Goal: Transaction & Acquisition: Purchase product/service

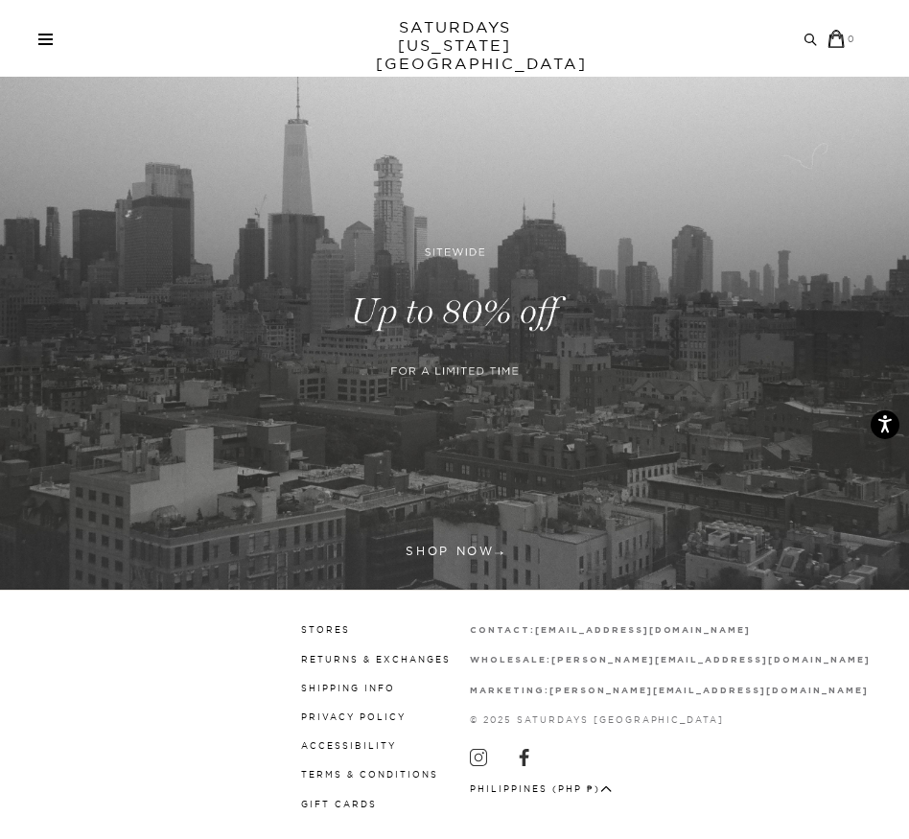
scroll to position [67, 0]
click at [447, 556] on link at bounding box center [454, 311] width 909 height 556
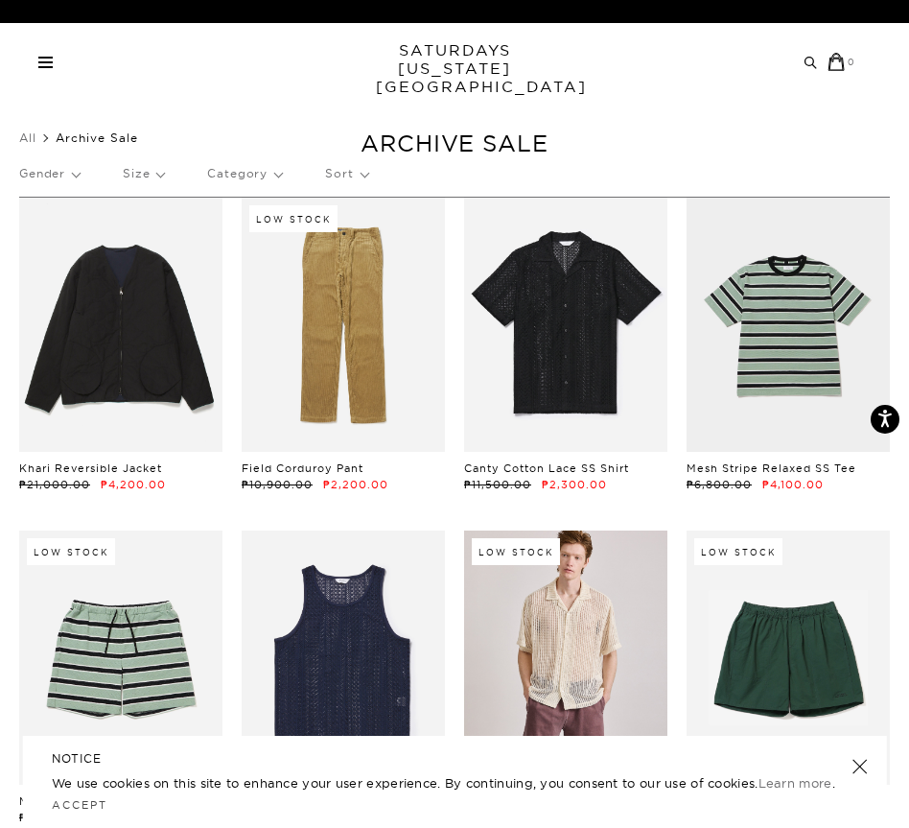
click at [56, 54] on div "Archive Sale Men's Tees Shirts Shorts Swim Knitwear Pants Sweats" at bounding box center [447, 62] width 818 height 18
click at [48, 55] on div "Archive Sale Men's Tees Shirts Shorts Swim Knitwear Pants Sweats" at bounding box center [447, 62] width 818 height 18
click at [45, 73] on div "Archive Sale Men's Tees Shirts Shorts Swim Knitwear Pants Sweats Women's" at bounding box center [454, 61] width 909 height 77
click at [47, 59] on link at bounding box center [45, 63] width 14 height 12
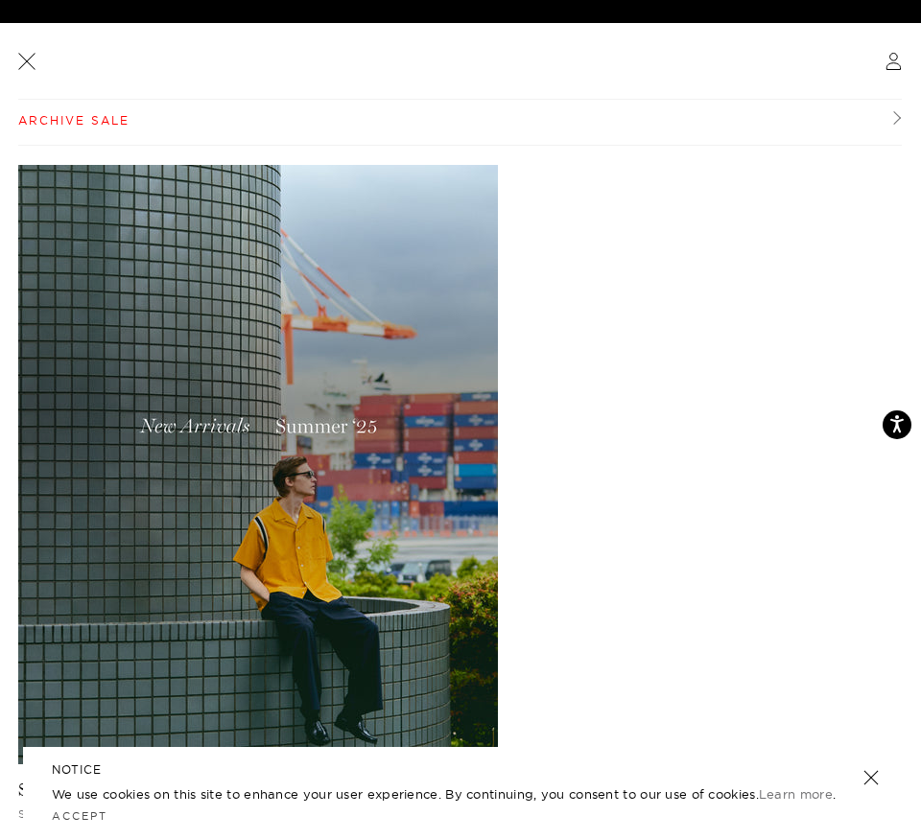
scroll to position [7, 0]
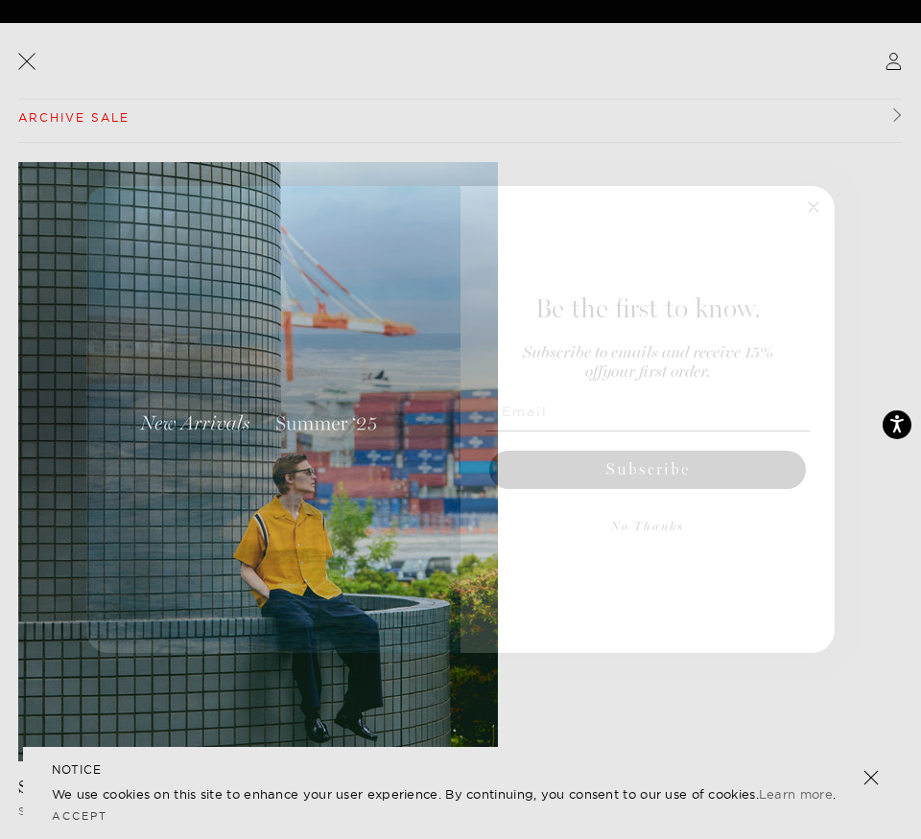
click at [812, 206] on icon "Close dialog" at bounding box center [814, 207] width 10 height 10
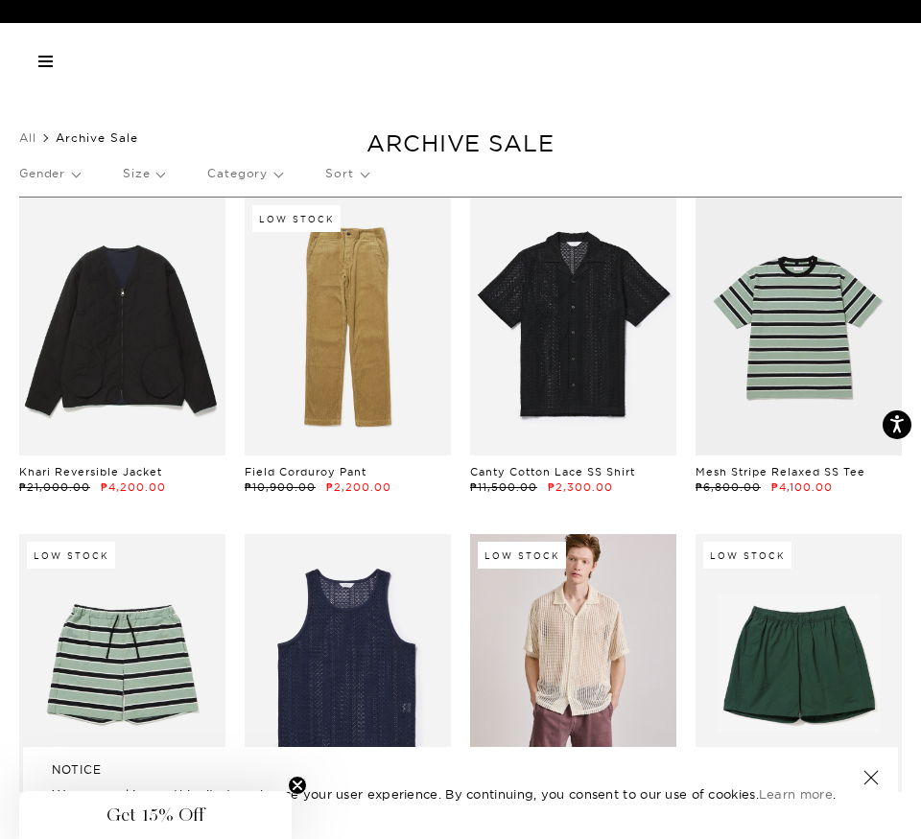
click at [874, 780] on link at bounding box center [870, 777] width 27 height 27
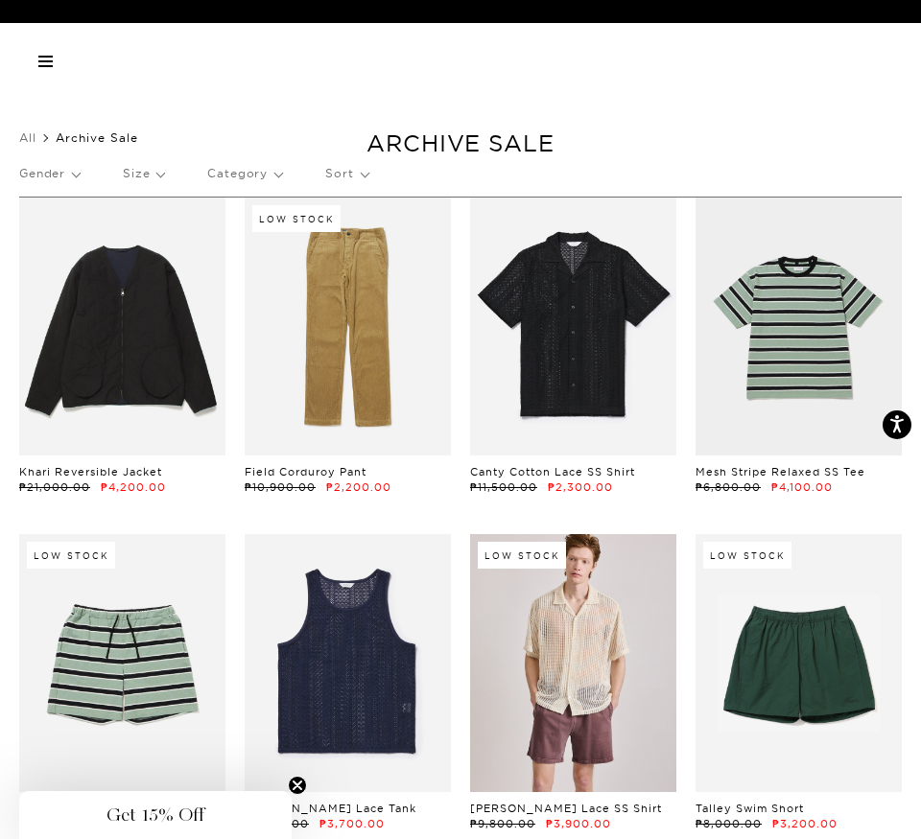
click at [46, 65] on span at bounding box center [45, 66] width 14 height 2
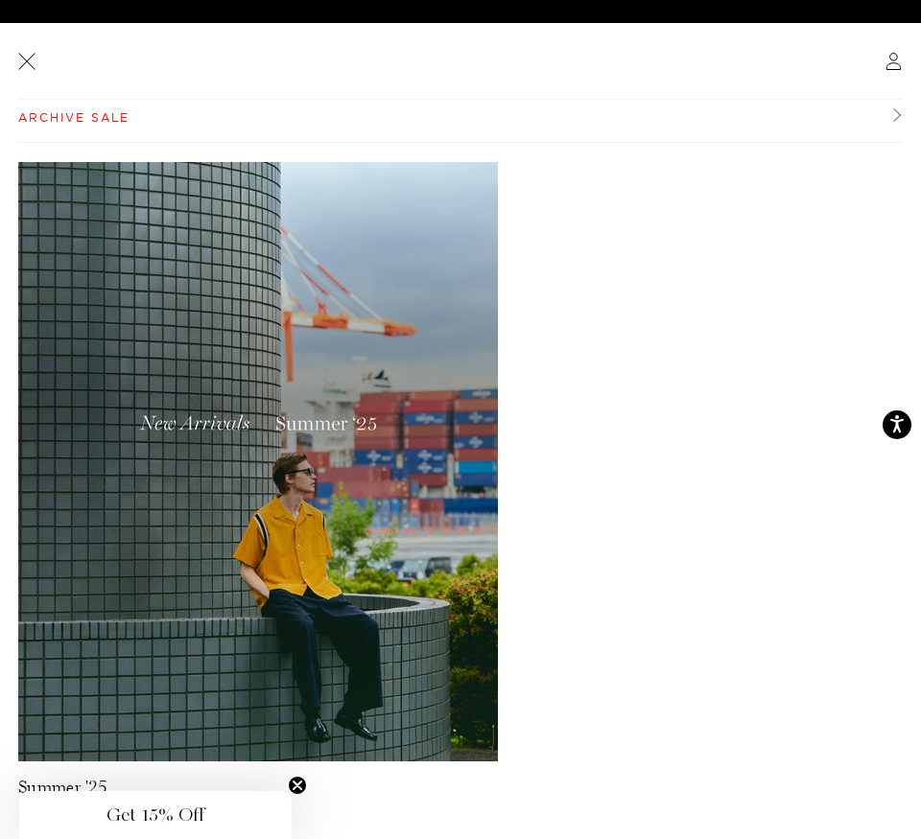
click at [254, 434] on img at bounding box center [258, 461] width 480 height 599
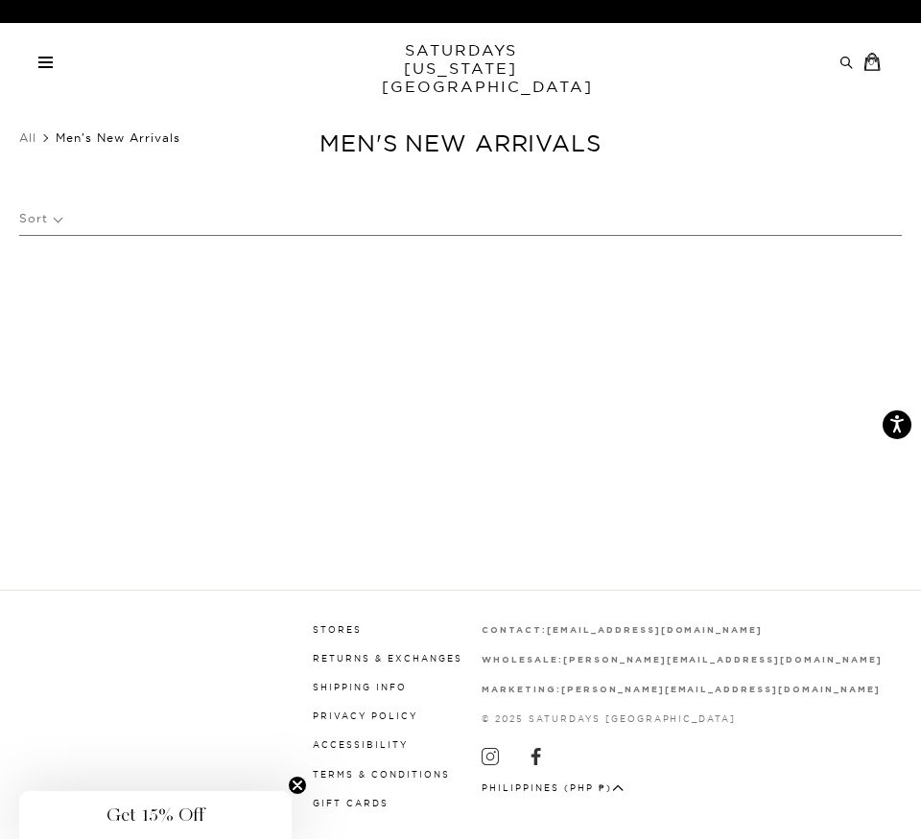
click at [41, 69] on div "Archive Sale Men's Tees Shirts Shorts Swim Knitwear Pants Sweats" at bounding box center [453, 62] width 830 height 18
click at [44, 59] on link at bounding box center [45, 63] width 14 height 12
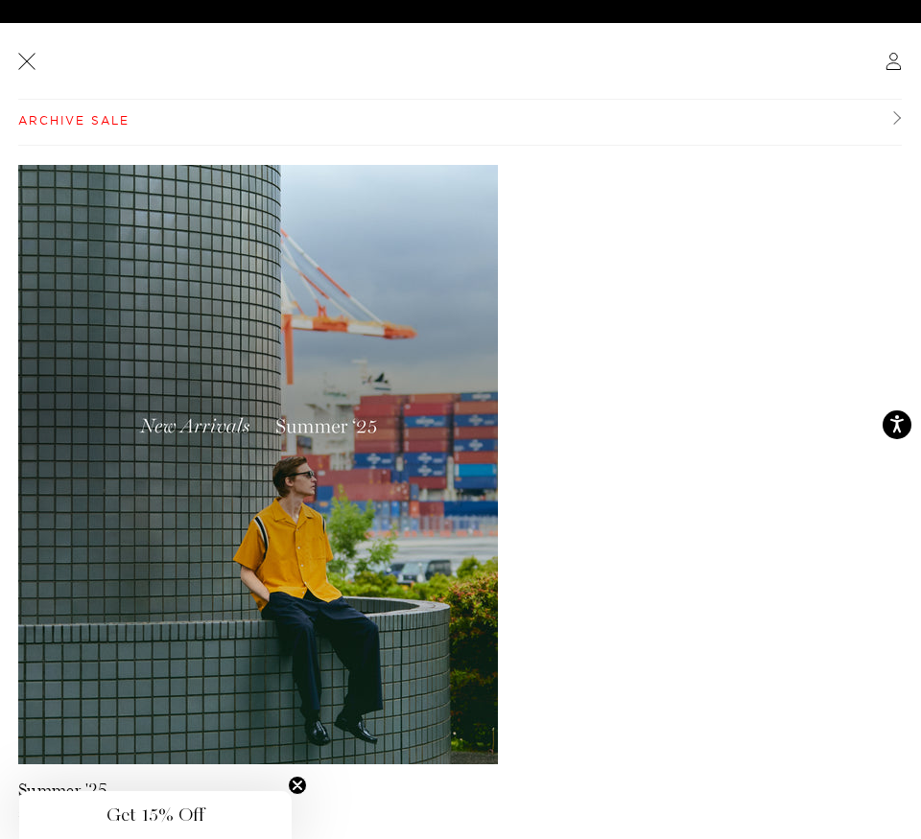
scroll to position [7, 0]
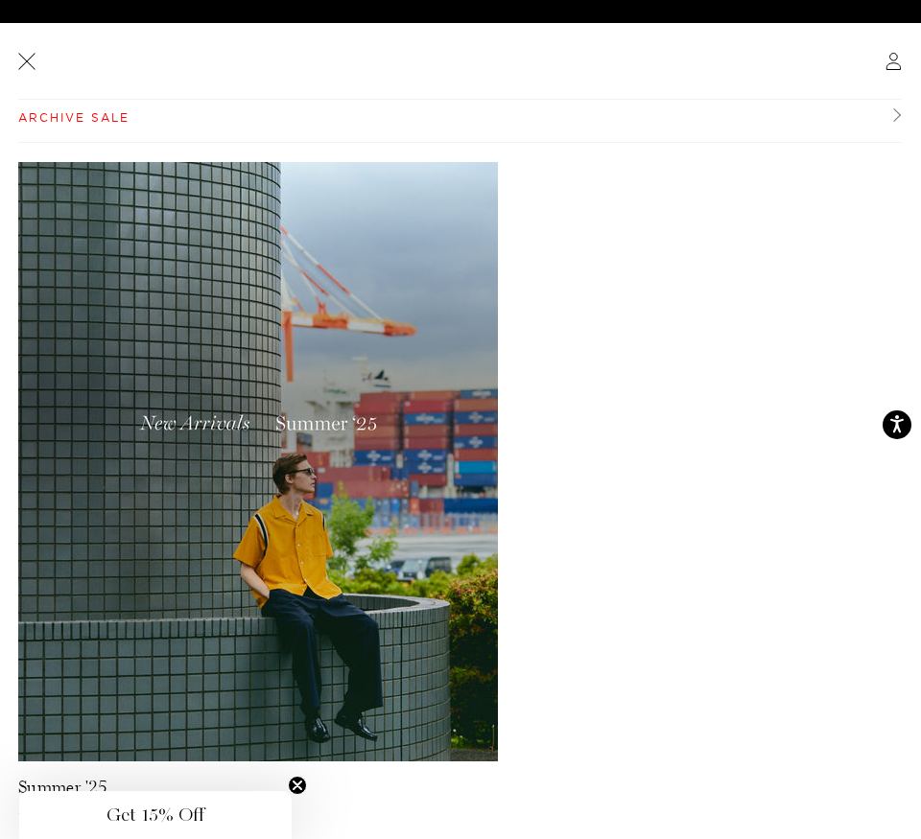
click at [300, 782] on icon "Close teaser" at bounding box center [297, 786] width 8 height 8
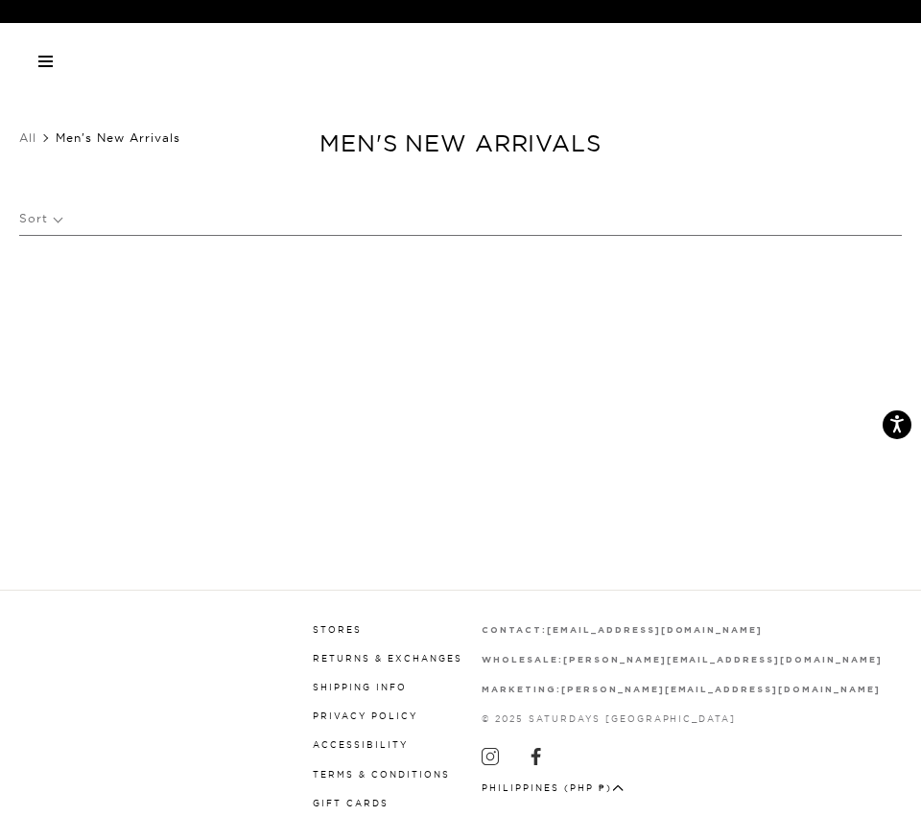
click at [36, 54] on div "Archive Sale Men's Tees Shirts Shorts Swim Knitwear Pants Sweats Women's" at bounding box center [460, 61] width 921 height 77
click at [52, 56] on span at bounding box center [45, 57] width 14 height 2
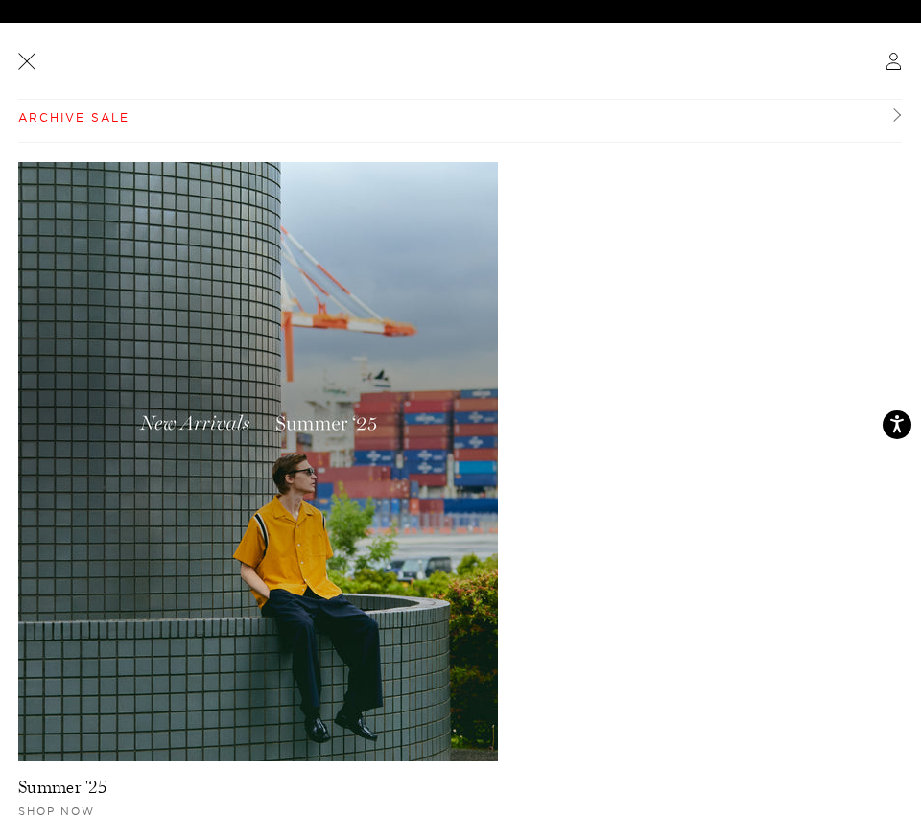
click at [886, 117] on li "Archive Sale Archive Sale Men's Tees Shirts Shorts Swimwear Knitwear" at bounding box center [459, 118] width 883 height 50
click at [885, 116] on li "Archive Sale Archive Sale Men's Tees Shirts Shorts Swimwear Knitwear" at bounding box center [459, 118] width 883 height 50
click at [885, 110] on link "Archive Sale" at bounding box center [459, 118] width 883 height 50
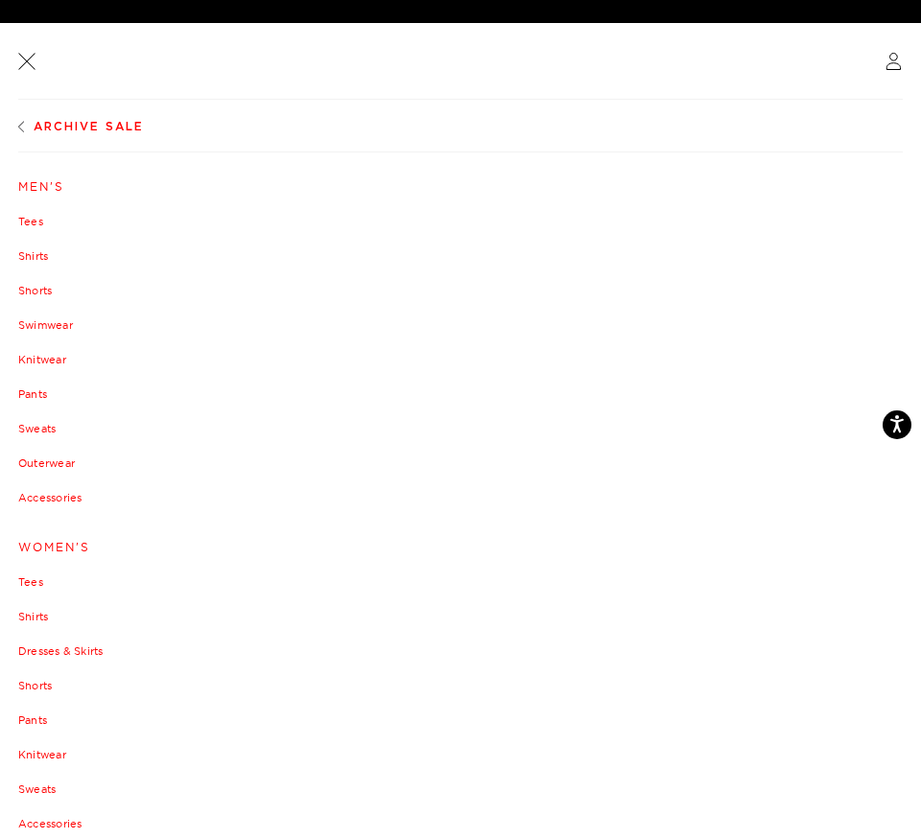
click at [29, 216] on link "Tees" at bounding box center [460, 222] width 884 height 12
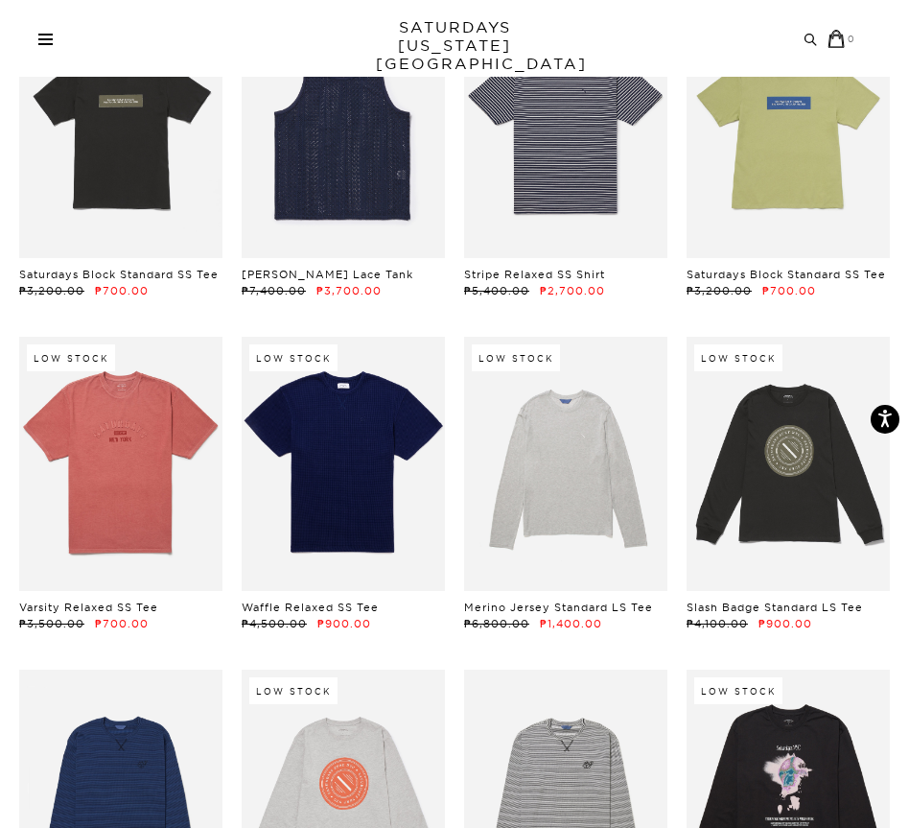
scroll to position [1212, 0]
